Goal: Task Accomplishment & Management: Use online tool/utility

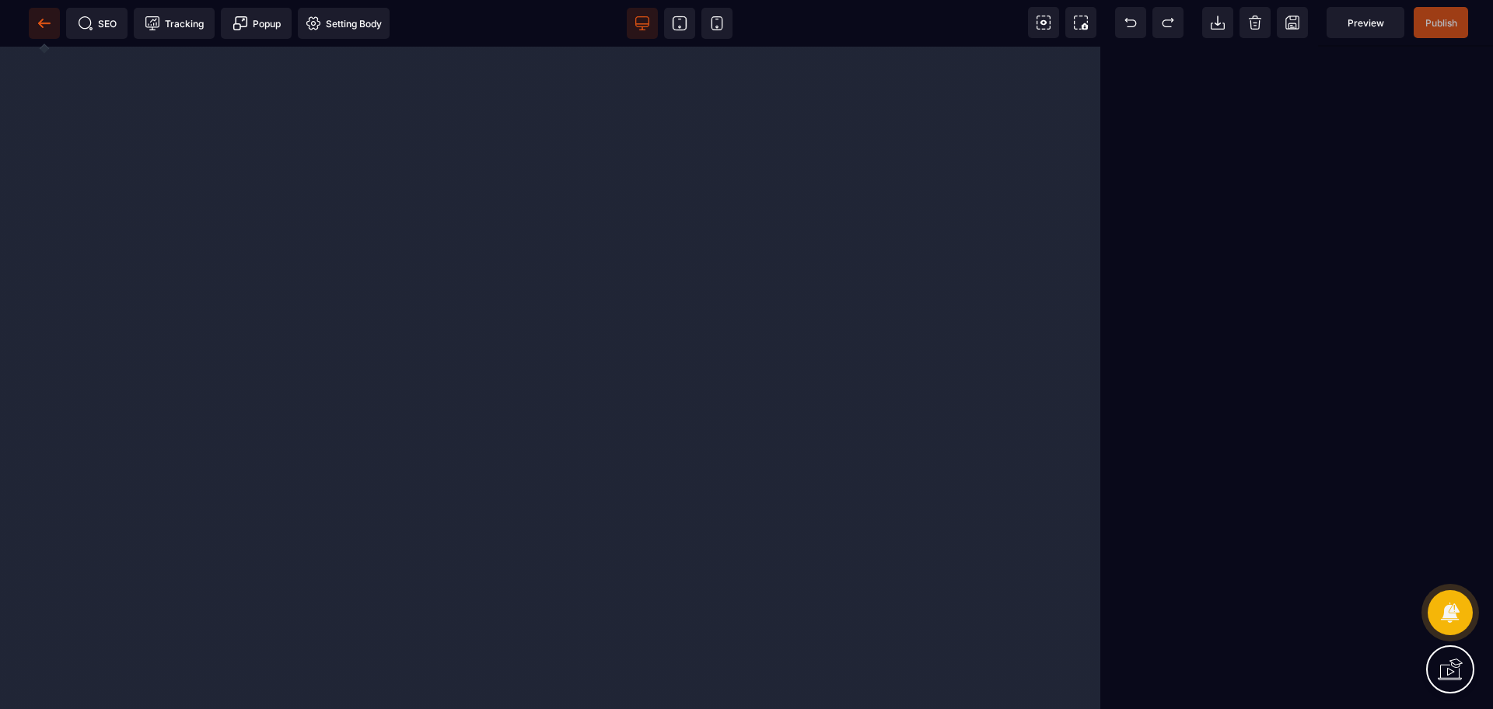
click at [51, 32] on span at bounding box center [44, 23] width 31 height 31
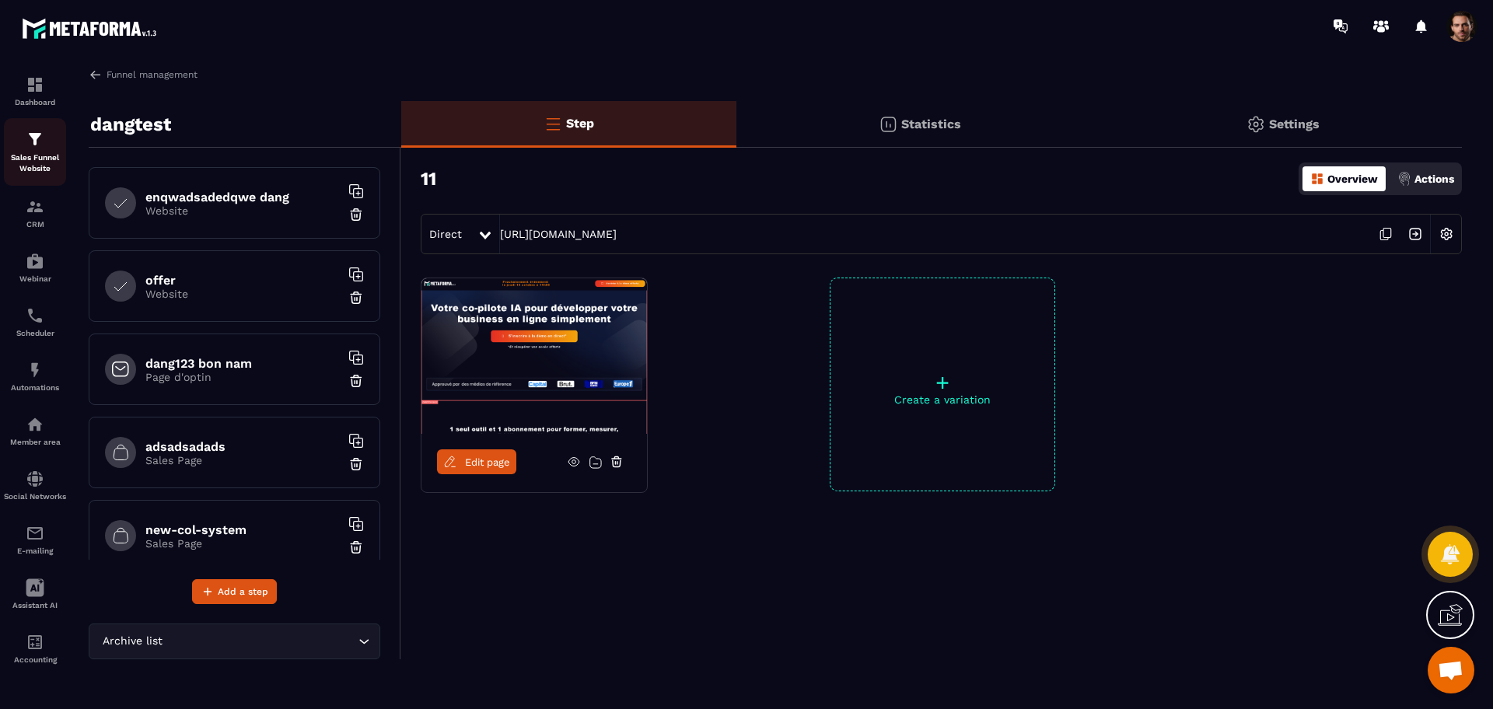
click at [23, 154] on p "Sales Funnel Website" at bounding box center [35, 163] width 62 height 22
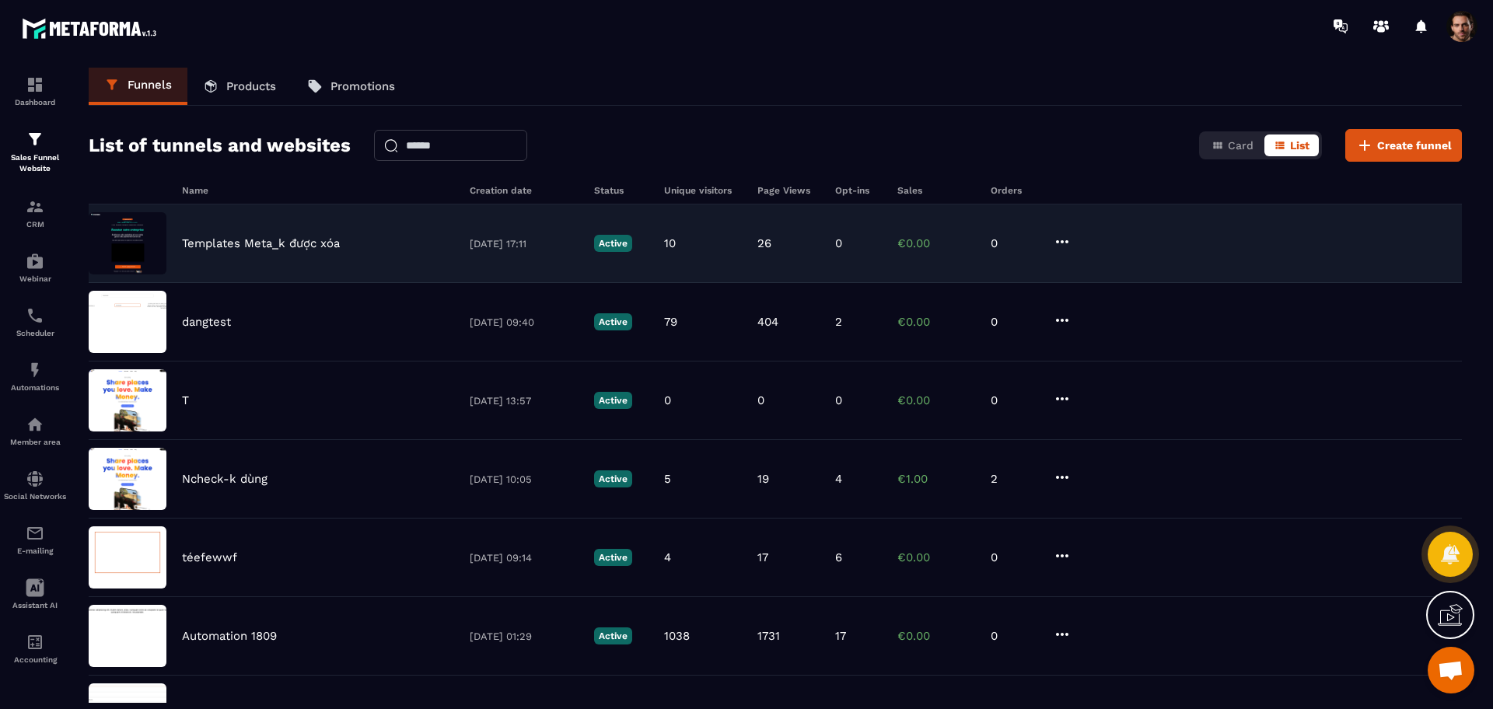
click at [662, 246] on div "Templates Meta_k được xóa [DATE] 17:11 Active 10 26 0 €0.00 0" at bounding box center [775, 243] width 1373 height 79
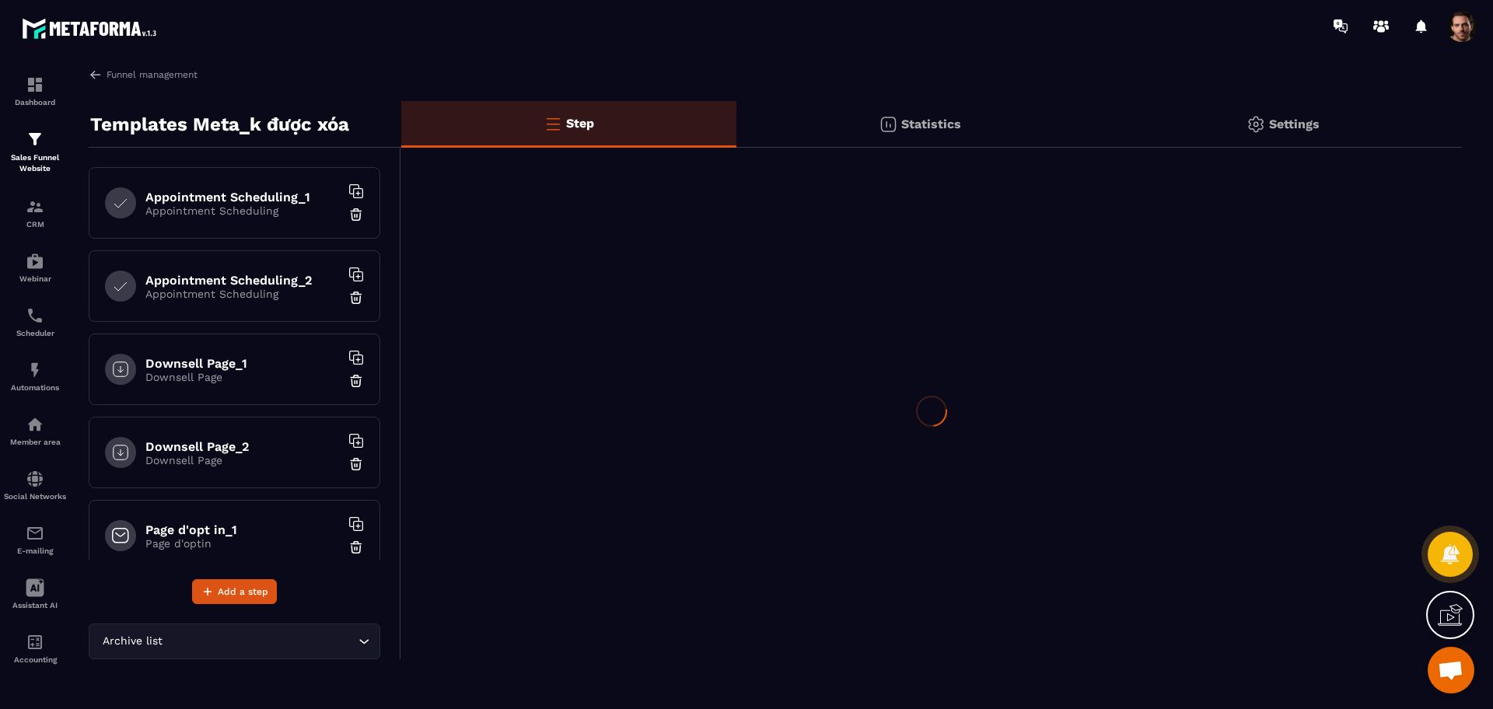
scroll to position [107, 0]
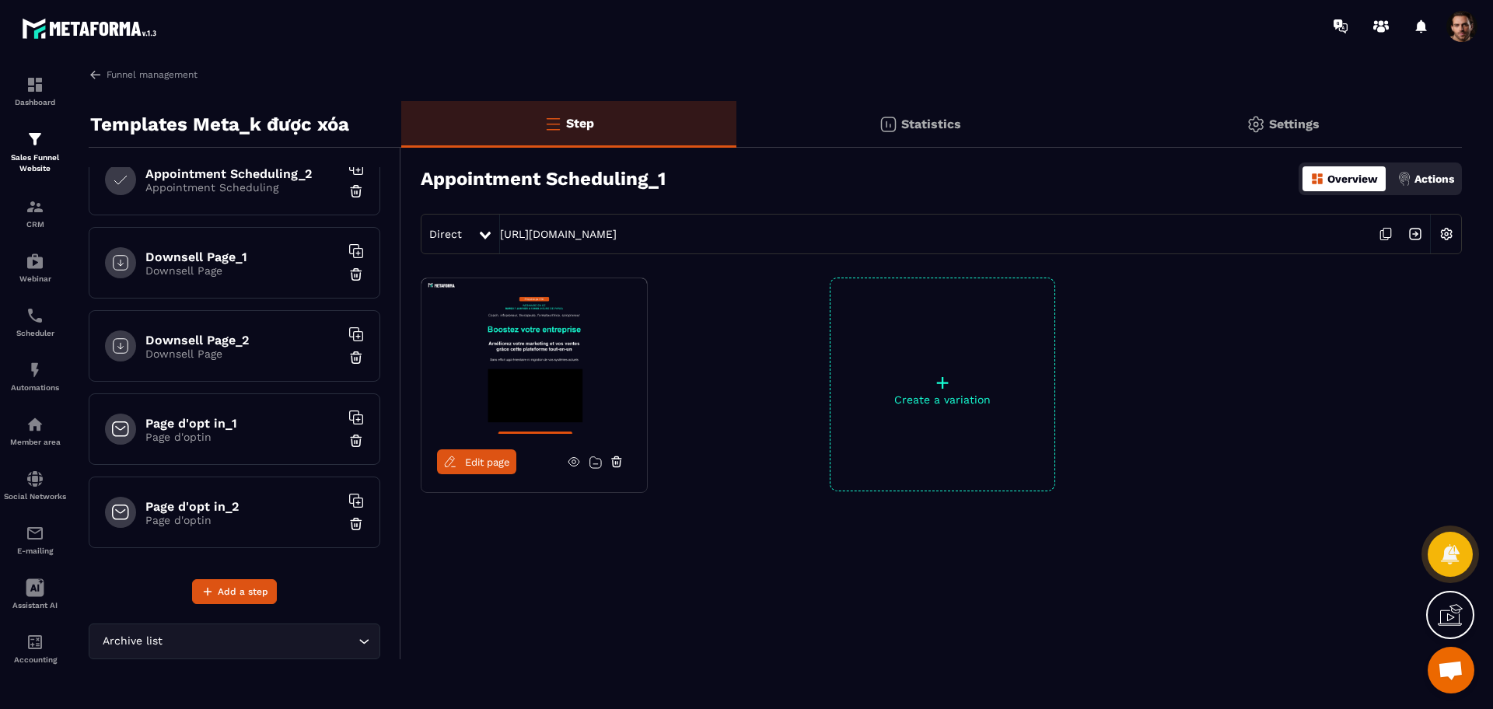
click at [244, 422] on h6 "Page d'opt in_1" at bounding box center [242, 423] width 194 height 15
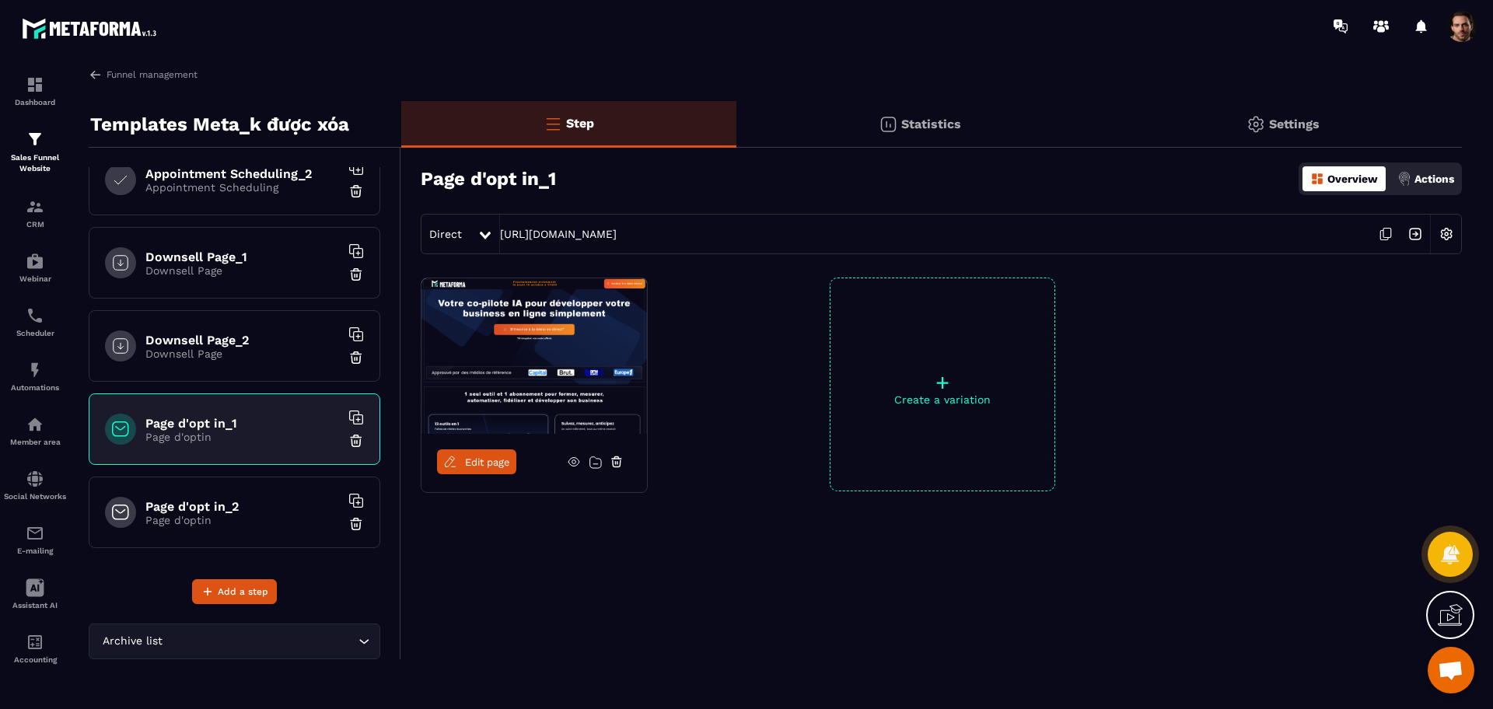
click at [459, 459] on link "Edit page" at bounding box center [476, 461] width 79 height 25
